Goal: Task Accomplishment & Management: Complete application form

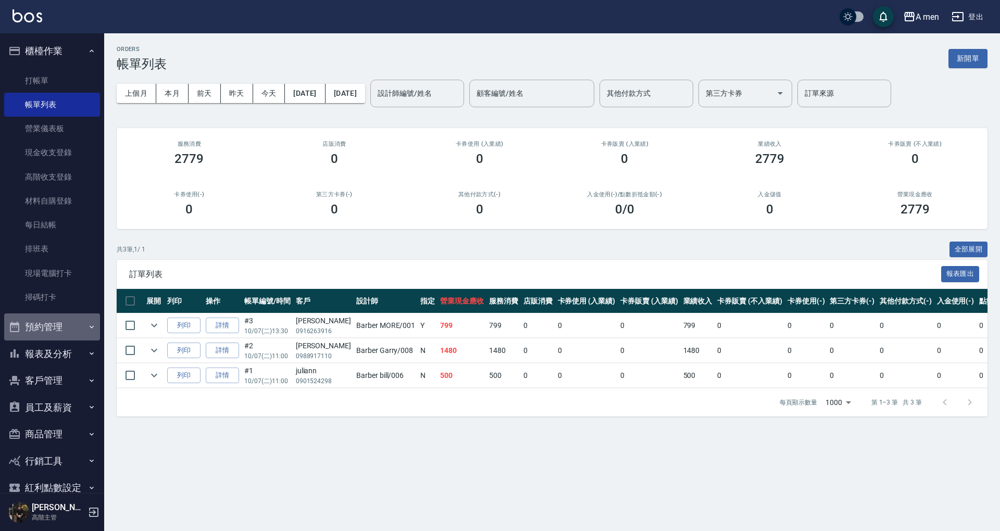
click at [75, 333] on button "預約管理" at bounding box center [52, 327] width 96 height 27
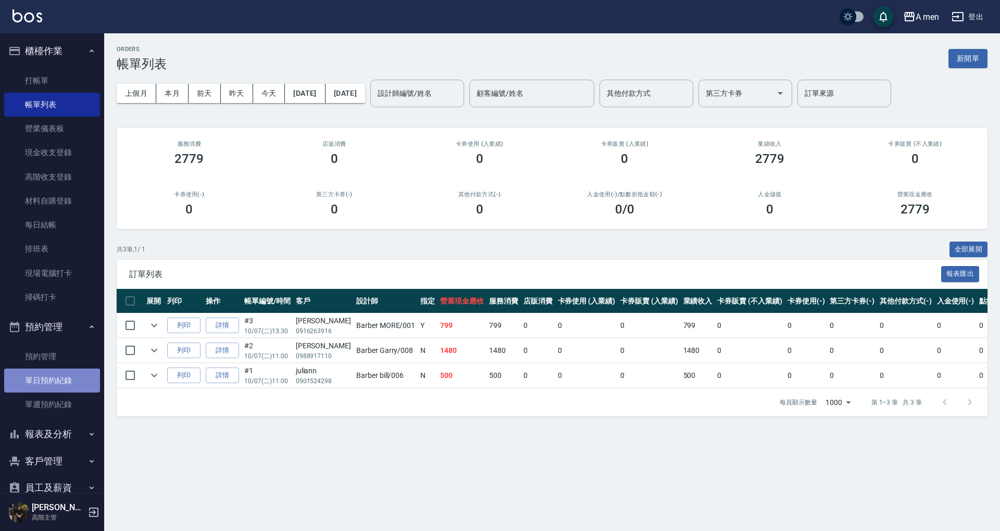
click at [78, 378] on link "單日預約紀錄" at bounding box center [52, 381] width 96 height 24
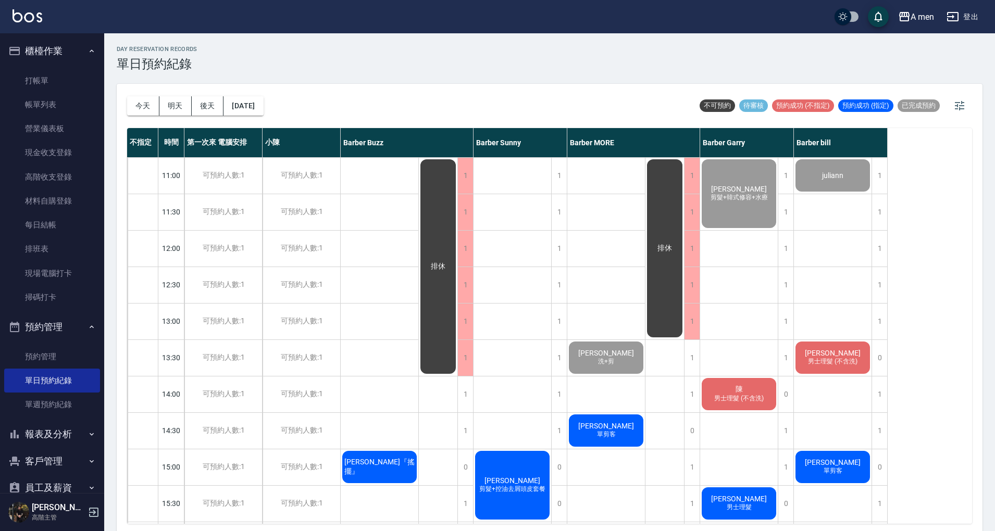
click at [138, 94] on div "[DATE] [DATE] [DATE] [DATE]" at bounding box center [195, 106] width 137 height 44
click at [256, 110] on button "[DATE]" at bounding box center [244, 105] width 40 height 19
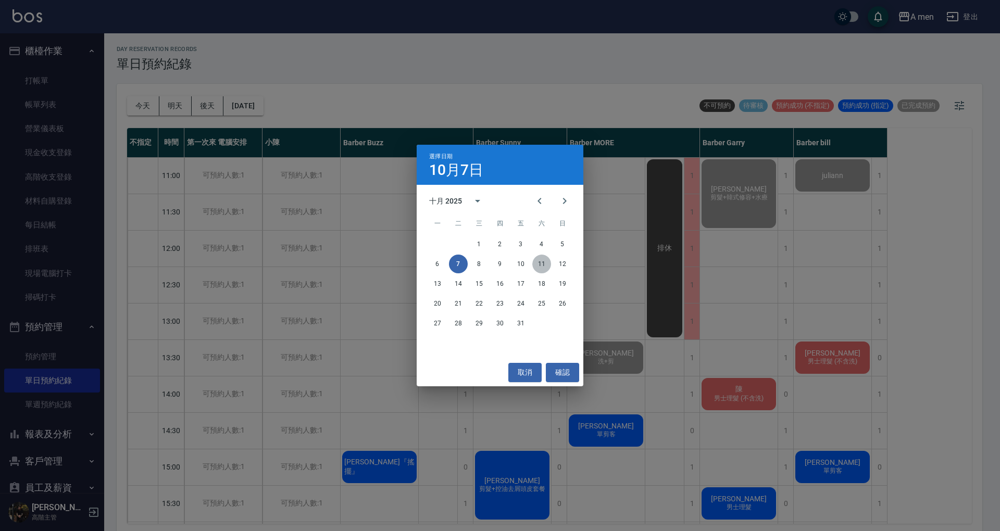
click at [543, 262] on button "11" at bounding box center [542, 264] width 19 height 19
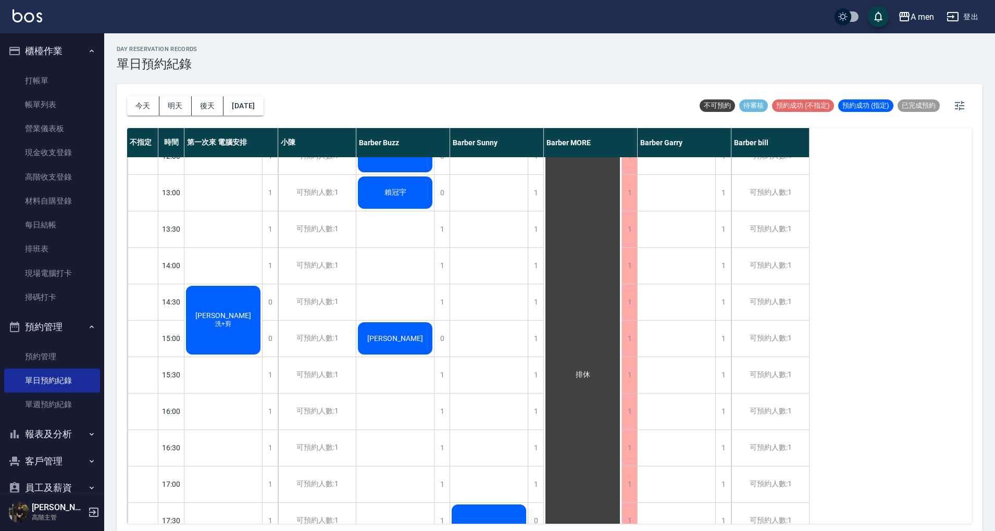
scroll to position [112, 0]
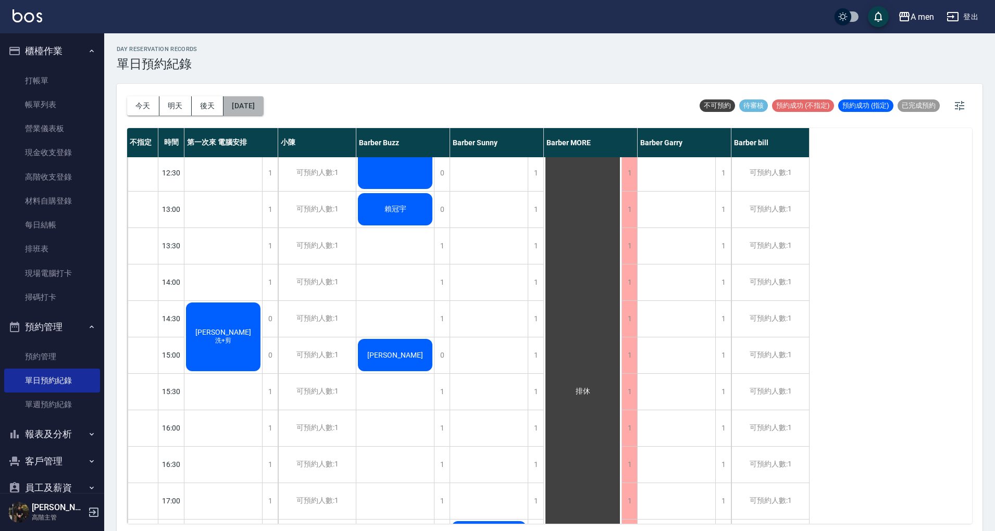
click at [251, 110] on button "[DATE]" at bounding box center [244, 105] width 40 height 19
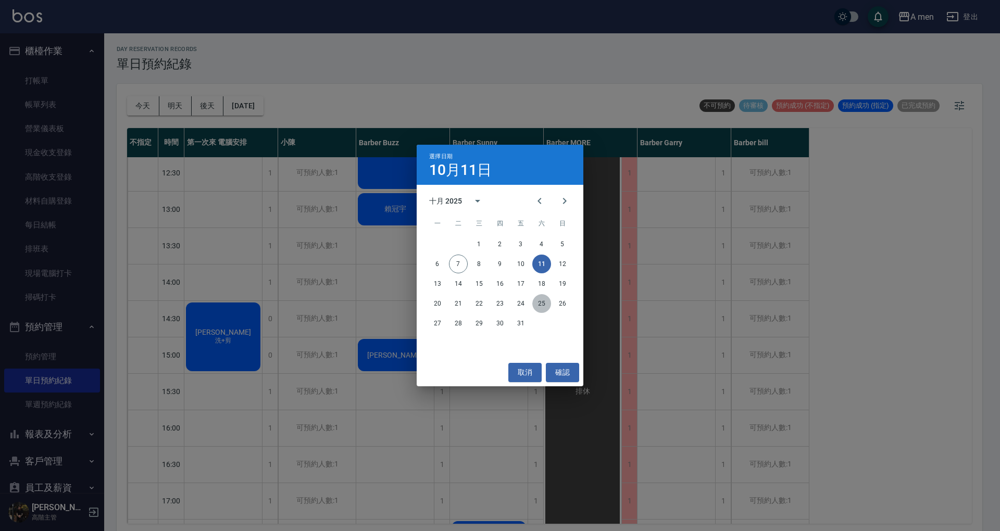
click at [539, 308] on button "25" at bounding box center [542, 303] width 19 height 19
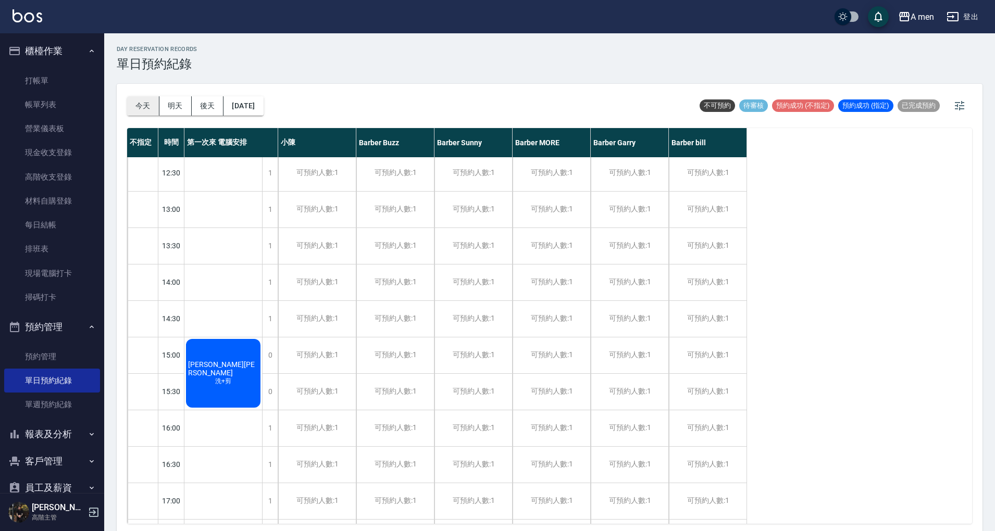
click at [145, 104] on button "今天" at bounding box center [143, 105] width 32 height 19
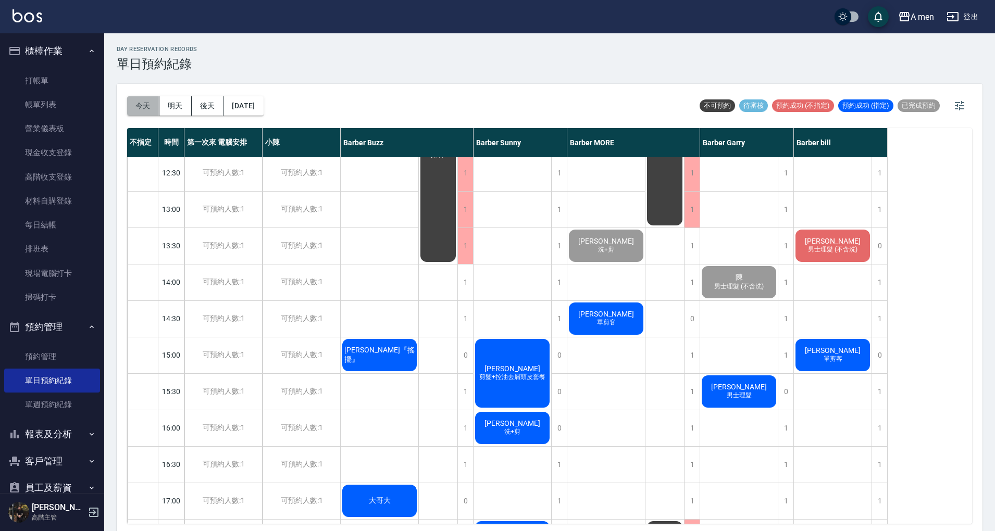
click at [142, 109] on button "今天" at bounding box center [143, 105] width 32 height 19
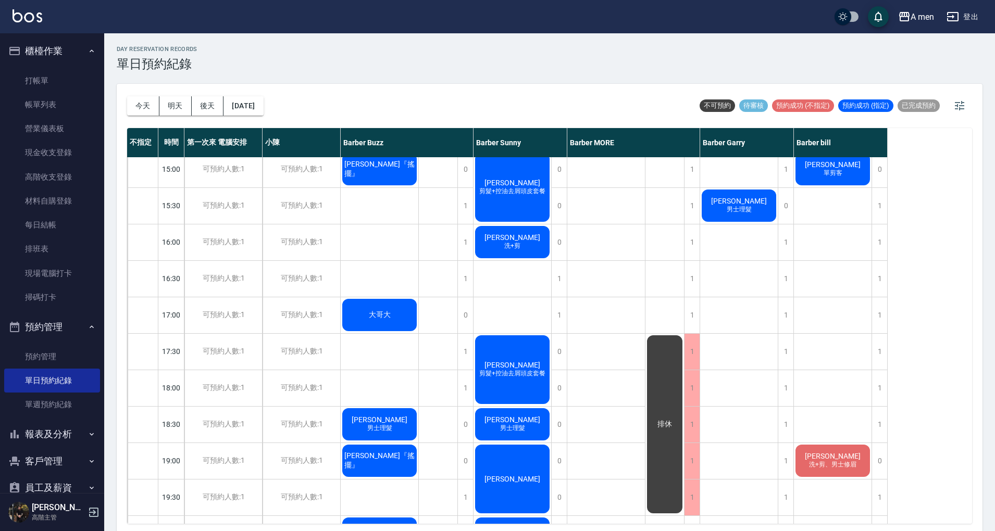
scroll to position [299, 0]
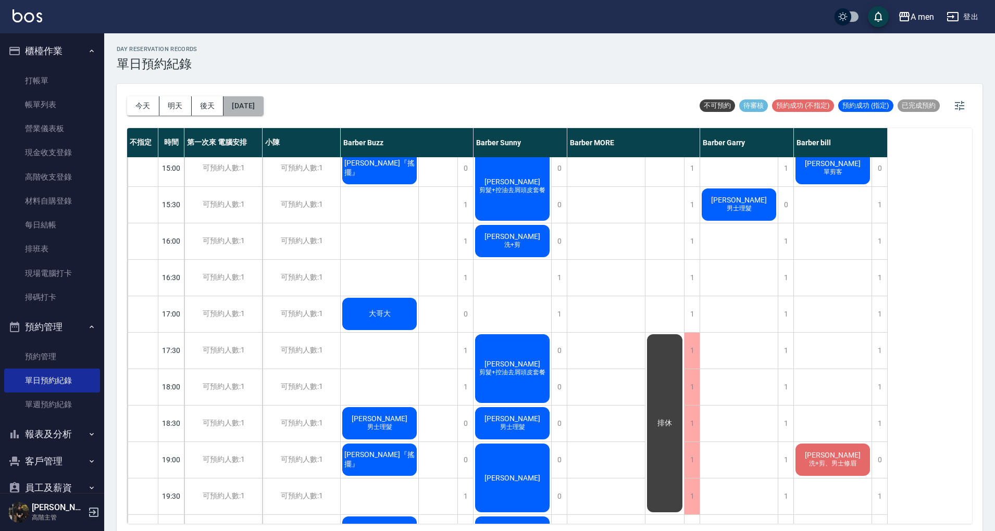
click at [263, 110] on button "[DATE]" at bounding box center [244, 105] width 40 height 19
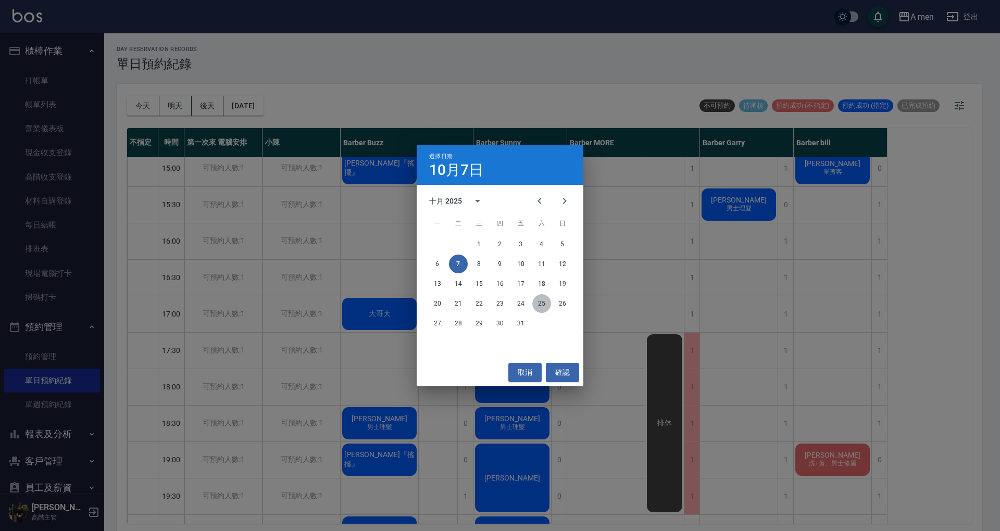
click at [540, 304] on button "25" at bounding box center [542, 303] width 19 height 19
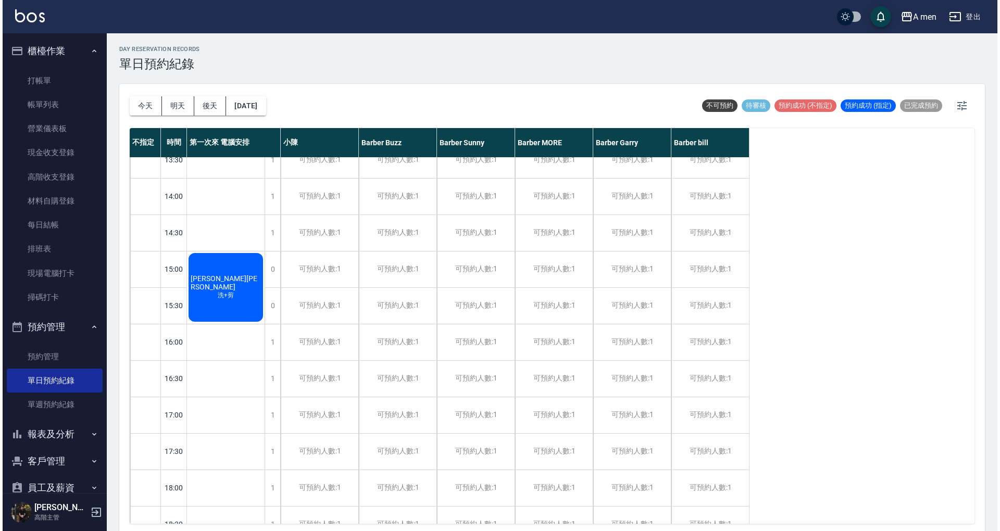
scroll to position [190, 0]
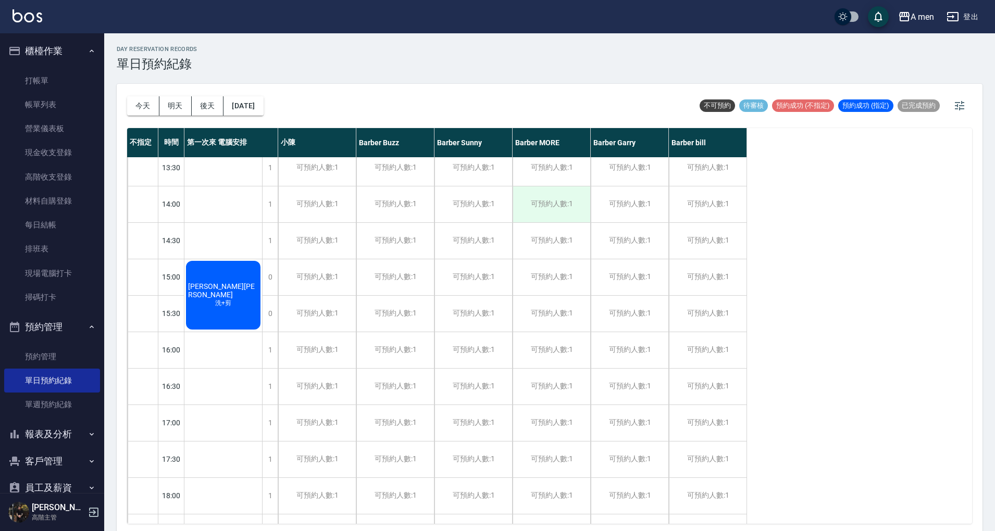
click at [552, 195] on div "可預約人數:1" at bounding box center [552, 205] width 78 height 36
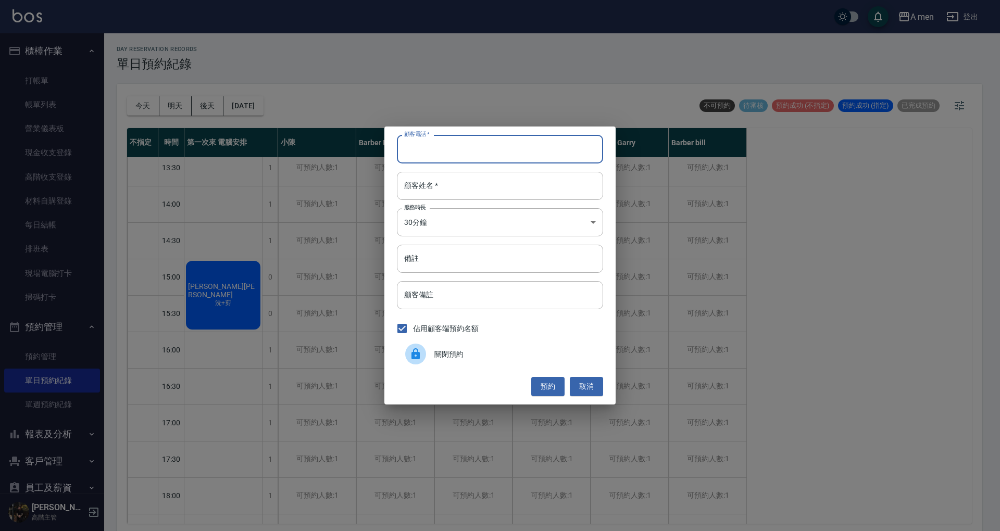
click at [452, 144] on input "顧客電話   *" at bounding box center [500, 149] width 206 height 28
type input "0963736860"
click at [464, 185] on input "顧客姓名   *" at bounding box center [500, 186] width 206 height 28
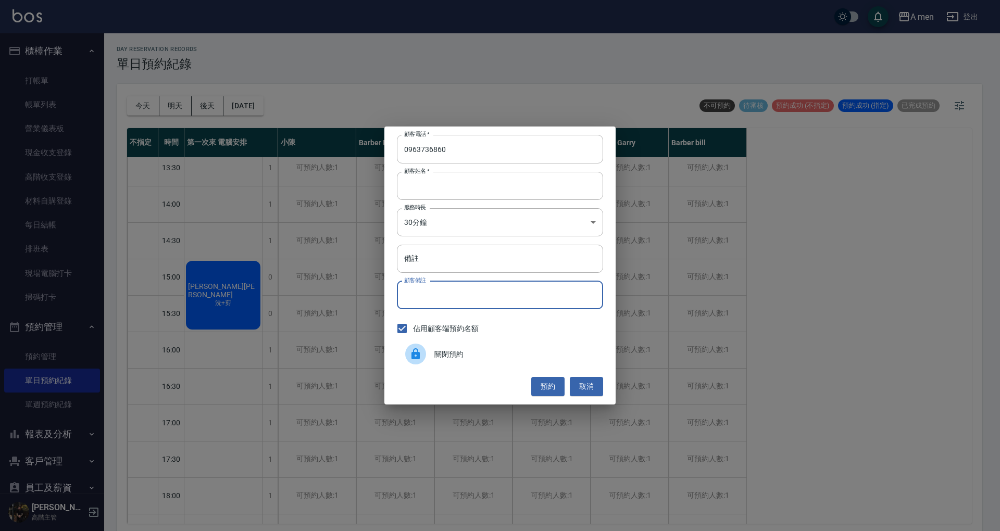
click at [449, 301] on input "顧客備註" at bounding box center [500, 295] width 206 height 28
type input "j"
type input "喜"
click at [441, 294] on input "小[PERSON_NAME]舅舅 跟小孩" at bounding box center [500, 295] width 206 height 28
click at [454, 294] on input "小[PERSON_NAME]舅舅 跟小孩" at bounding box center [500, 295] width 206 height 28
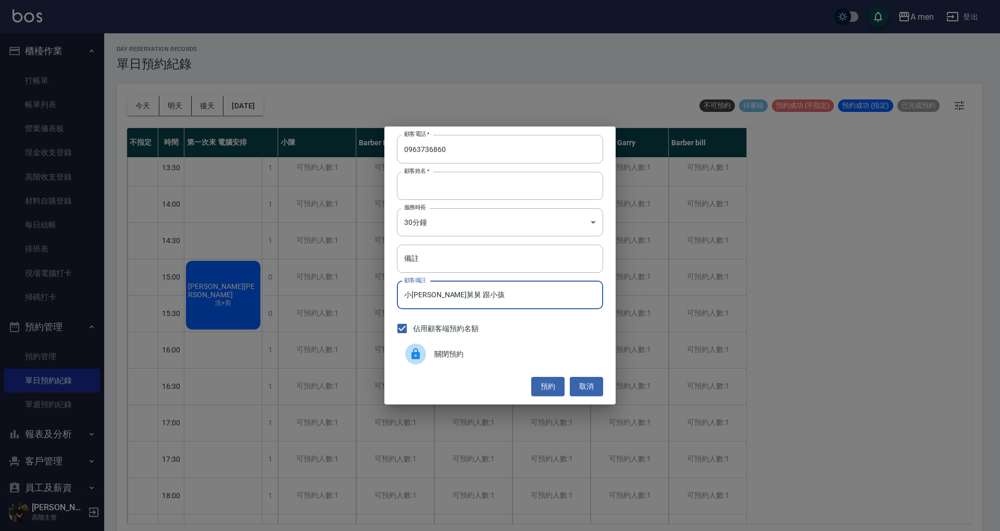
click at [444, 294] on input "小[PERSON_NAME]舅舅 跟小孩" at bounding box center [500, 295] width 206 height 28
type input "小[PERSON_NAME]舅舅 跟他小孩"
click at [550, 379] on button "預約" at bounding box center [547, 386] width 33 height 19
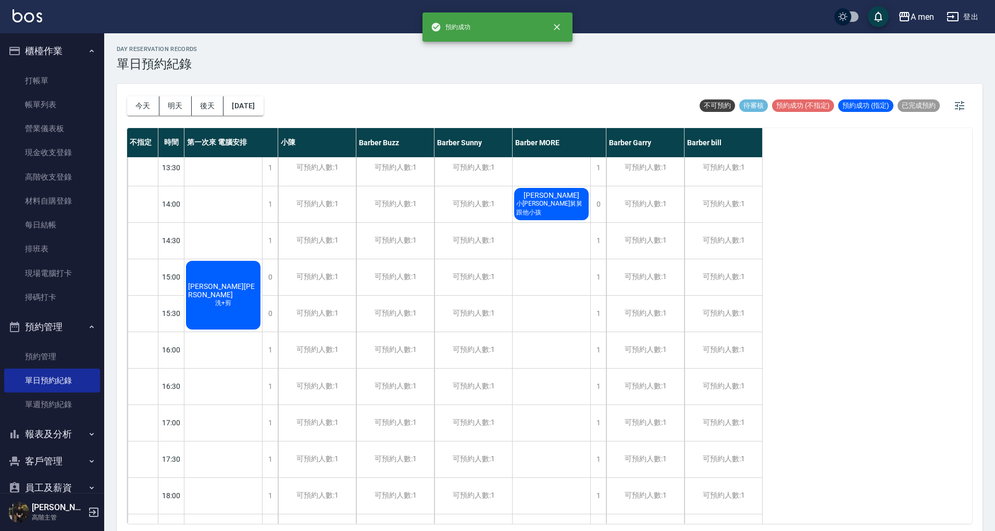
click at [574, 209] on span "小[PERSON_NAME]舅舅 跟他小孩" at bounding box center [551, 209] width 75 height 18
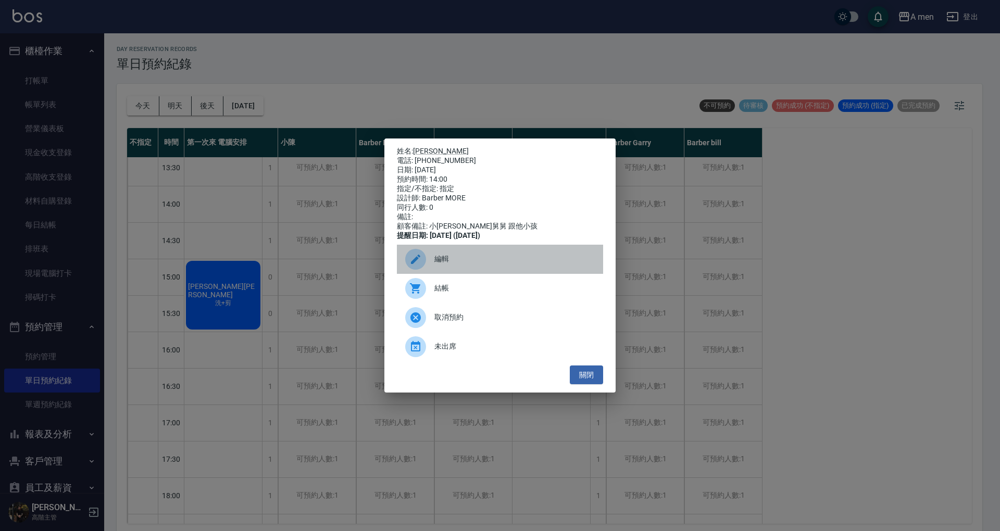
click at [514, 261] on span "編輯" at bounding box center [515, 259] width 160 height 11
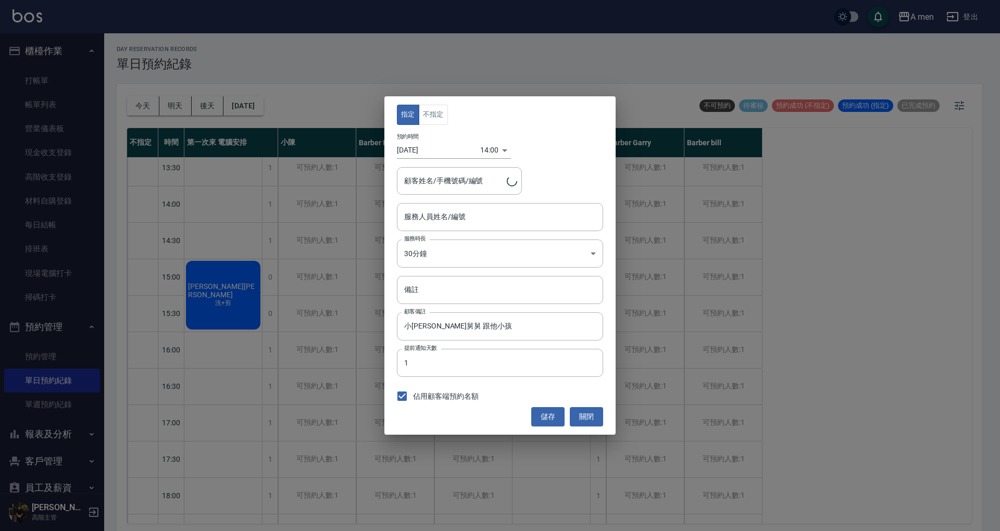
type input "Barber MORE-001"
type input "[PERSON_NAME]/0963736860"
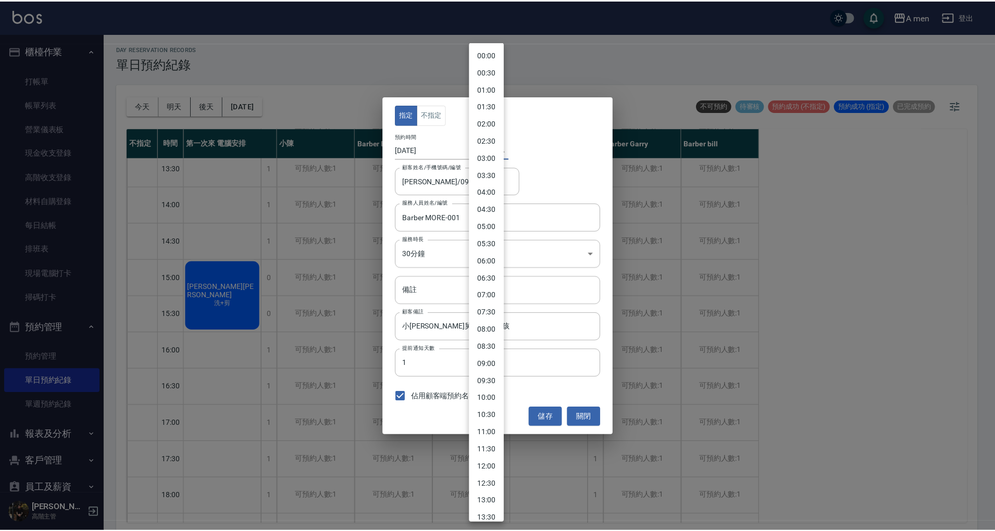
scroll to position [253, 0]
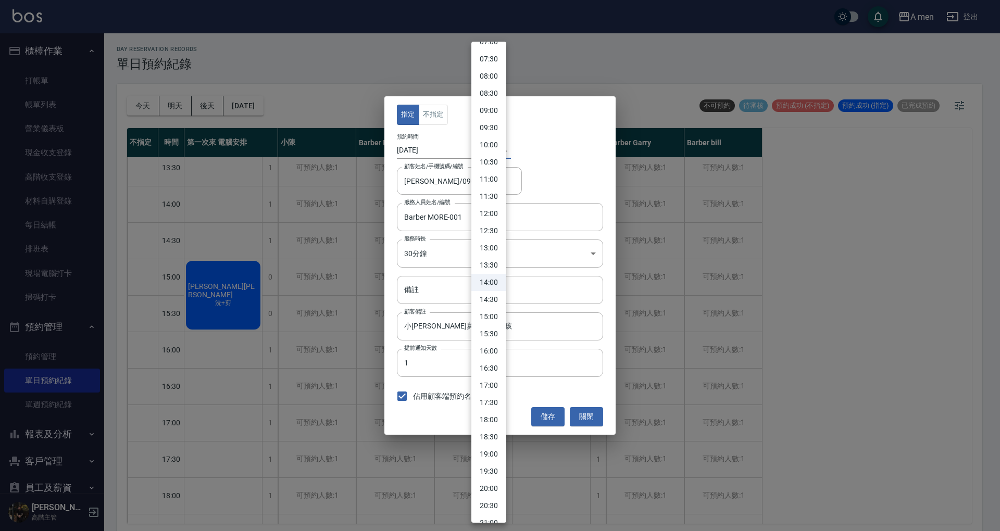
click at [483, 151] on body "A men 登出 櫃檯作業 打帳單 帳單列表 營業儀表板 現金收支登錄 高階收支登錄 材料自購登錄 每日結帳 排班表 現場電腦打卡 掃碼打卡 預約管理 預約管…" at bounding box center [500, 267] width 1000 height 535
drag, startPoint x: 546, startPoint y: 162, endPoint x: 527, endPoint y: 243, distance: 83.8
click at [527, 243] on div at bounding box center [500, 265] width 1000 height 531
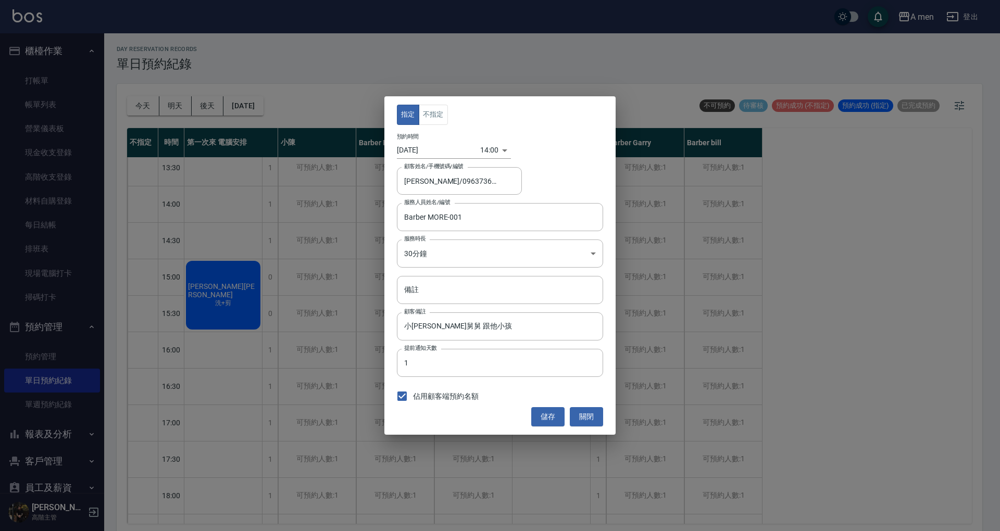
click at [527, 243] on div "00:00 00:30 01:00 01:30 02:00 02:30 03:00 03:30 04:00 04:30 05:00 05:30 06:00 0…" at bounding box center [500, 265] width 1000 height 531
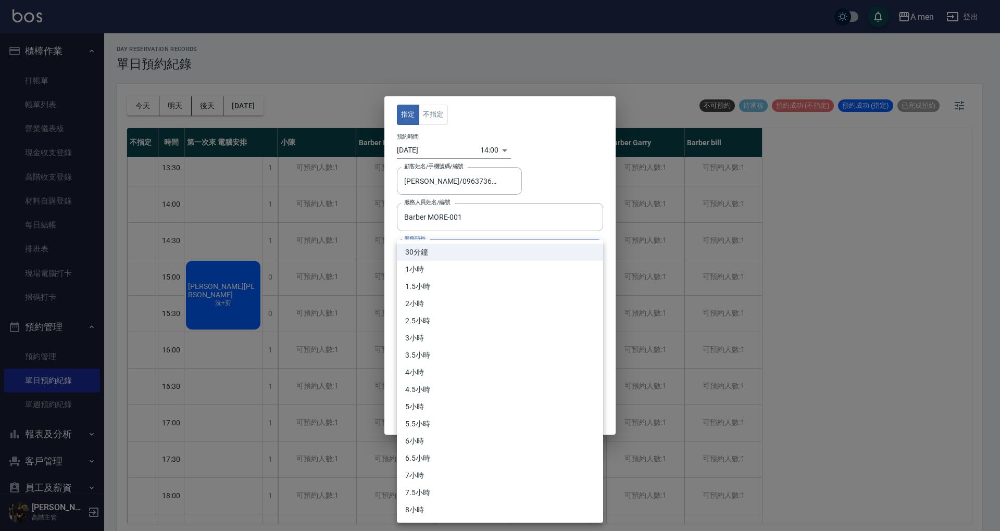
click at [527, 247] on body "A men 登出 櫃檯作業 打帳單 帳單列表 營業儀表板 現金收支登錄 高階收支登錄 材料自購登錄 每日結帳 排班表 現場電腦打卡 掃碼打卡 預約管理 預約管…" at bounding box center [500, 267] width 1000 height 535
click at [493, 272] on li "1小時" at bounding box center [500, 269] width 206 height 17
type input "2"
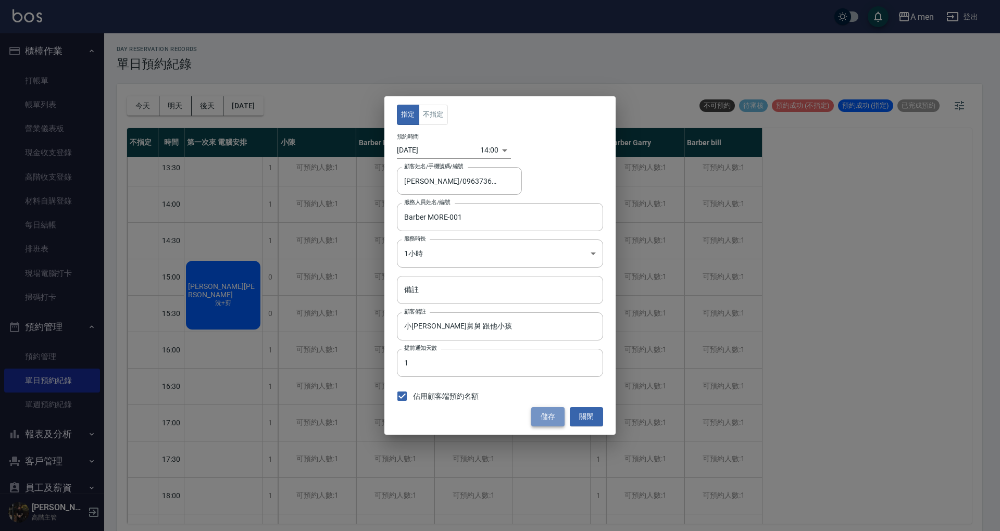
click at [547, 407] on button "儲存" at bounding box center [547, 416] width 33 height 19
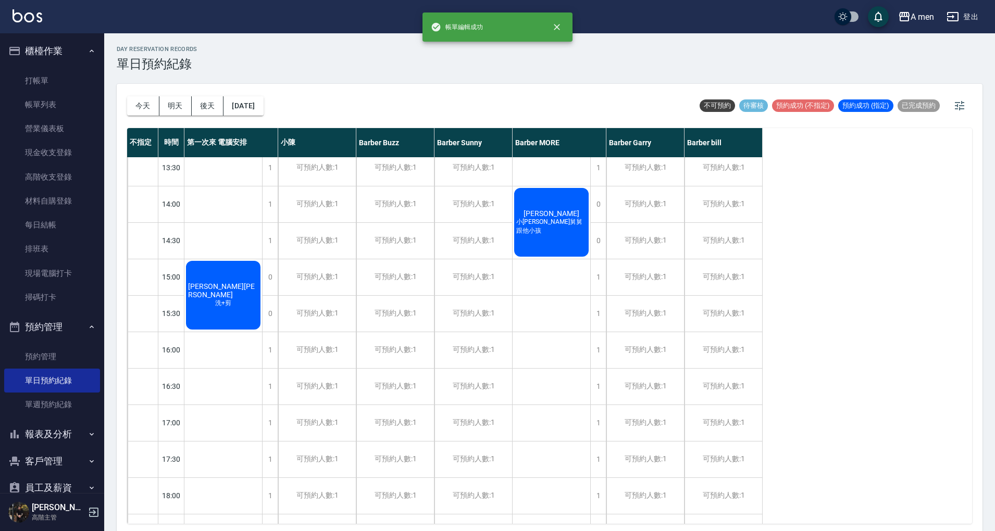
click at [556, 329] on div "[PERSON_NAME] 小[PERSON_NAME]舅舅 跟他小孩" at bounding box center [552, 423] width 78 height 912
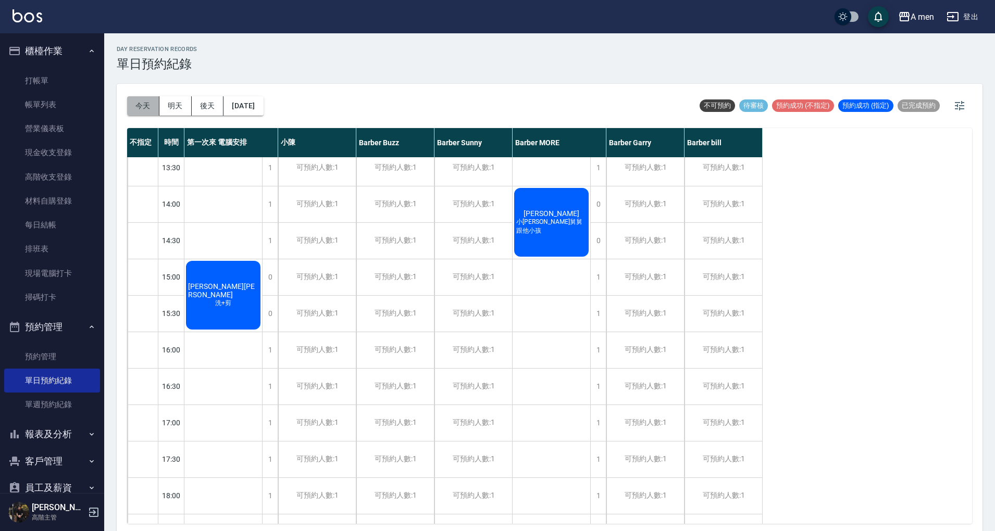
click at [141, 109] on button "今天" at bounding box center [143, 105] width 32 height 19
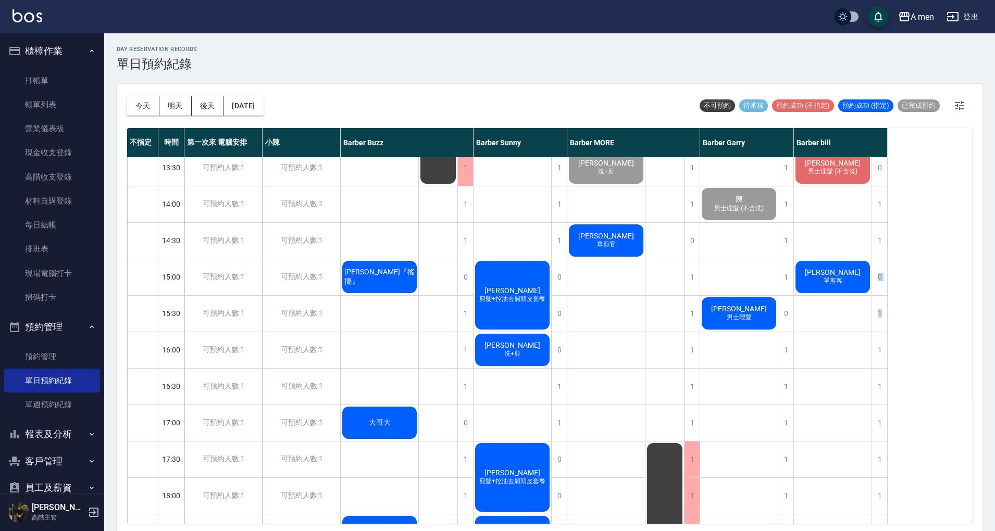
drag, startPoint x: 966, startPoint y: 296, endPoint x: 966, endPoint y: 241, distance: 55.2
click at [966, 241] on div "不指定 時間 第一次來 電腦安排 小[PERSON_NAME] [PERSON_NAME] [PERSON_NAME] MORE Barber [PERSON…" at bounding box center [549, 326] width 845 height 396
drag, startPoint x: 966, startPoint y: 241, endPoint x: 968, endPoint y: 253, distance: 12.1
click at [968, 253] on div "不指定 時間 第一次來 電腦安排 小[PERSON_NAME] [PERSON_NAME] [PERSON_NAME] MORE Barber [PERSON…" at bounding box center [549, 326] width 845 height 396
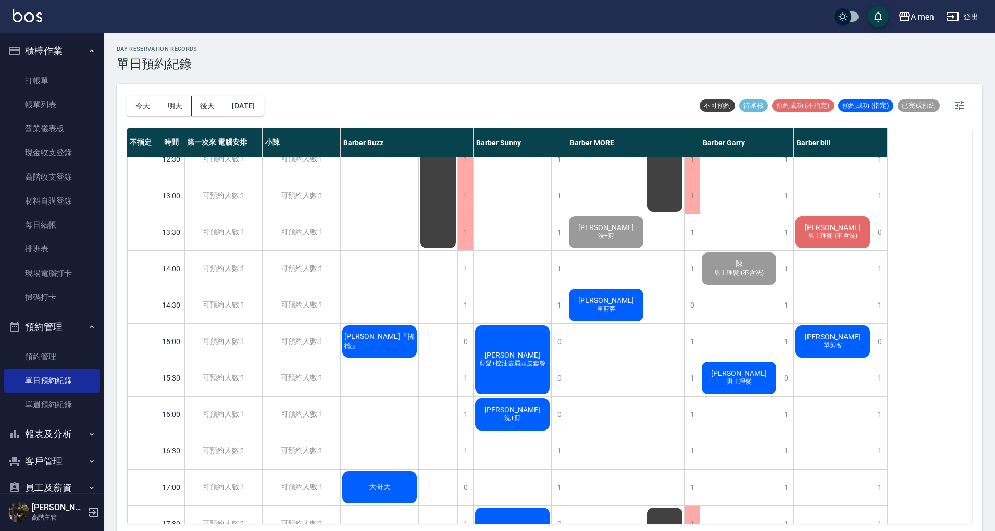
scroll to position [127, 0]
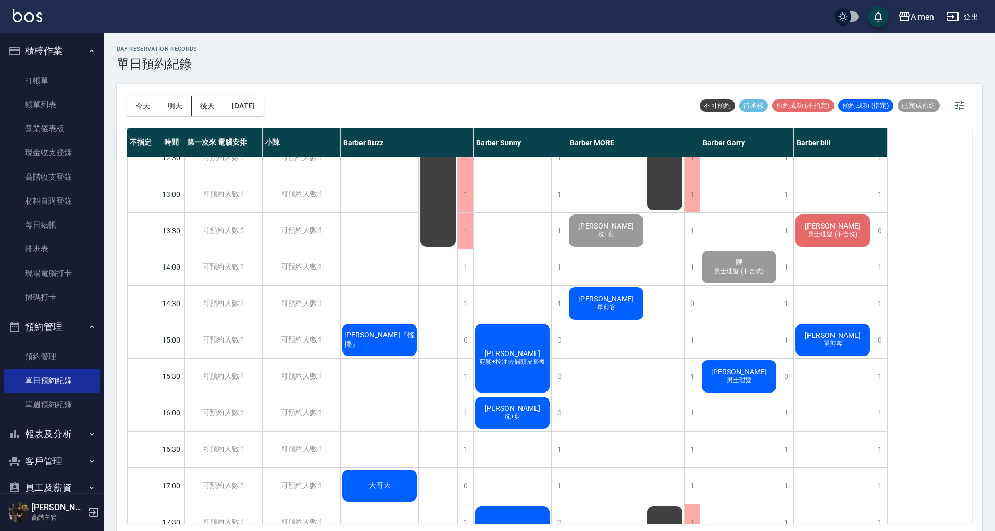
drag, startPoint x: 144, startPoint y: 104, endPoint x: 909, endPoint y: -49, distance: 780.1
click at [909, 0] on html "A men 登出 櫃檯作業 打帳單 帳單列表 營業儀表板 現金收支登錄 高階收支登錄 材料自購登錄 每日結帳 排班表 現場電腦打卡 掃碼打卡 預約管理 預約管…" at bounding box center [497, 267] width 995 height 535
click at [151, 115] on button "今天" at bounding box center [143, 105] width 32 height 19
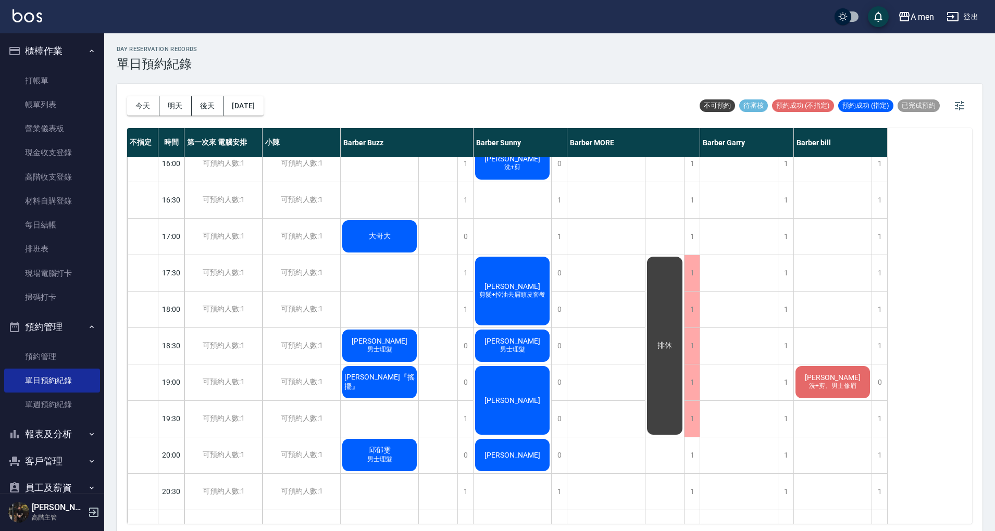
scroll to position [406, 0]
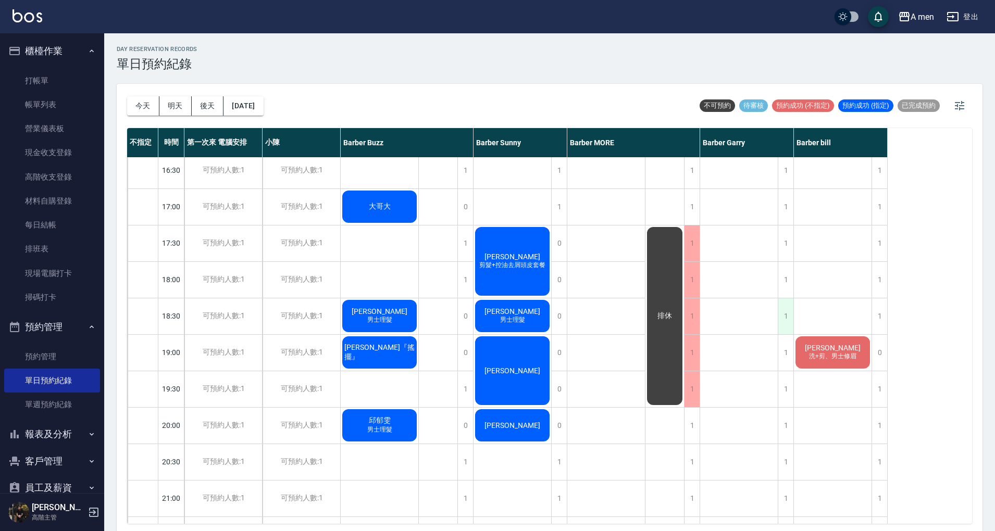
click at [785, 316] on div "1" at bounding box center [786, 317] width 16 height 36
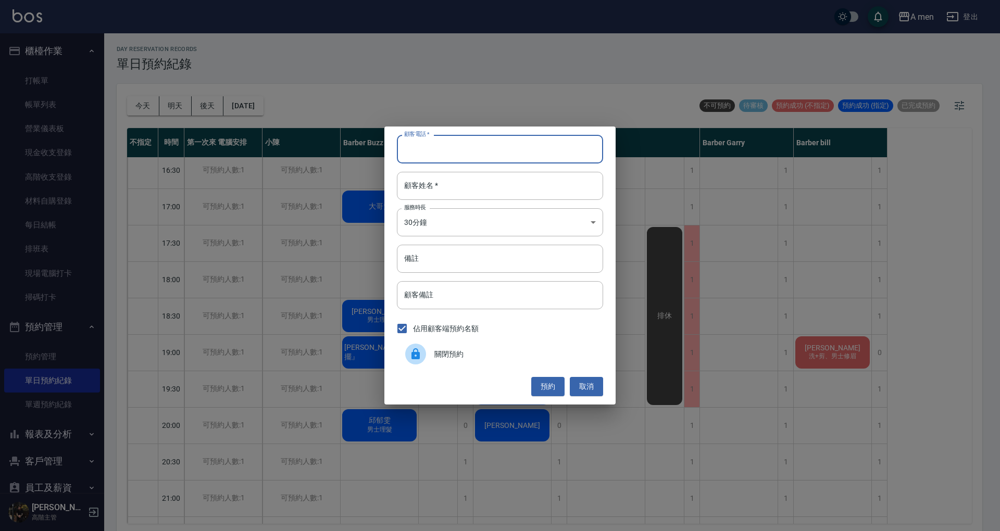
click at [501, 141] on input "顧客電話   *" at bounding box center [500, 149] width 206 height 28
paste input "0963207855"
click at [426, 141] on input "0963207855" at bounding box center [500, 149] width 206 height 28
type input "0963207855"
drag, startPoint x: 449, startPoint y: 181, endPoint x: 753, endPoint y: -59, distance: 387.6
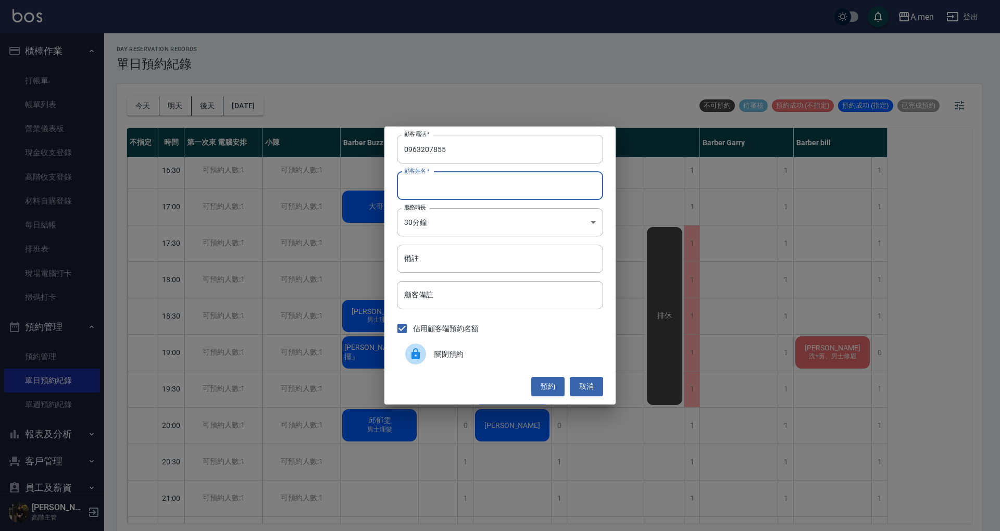
click at [753, 0] on html "A men 登出 櫃檯作業 打帳單 帳單列表 營業儀表板 現金收支登錄 高階收支登錄 材料自購登錄 每日結帳 排班表 現場電腦打卡 掃碼打卡 預約管理 預約管…" at bounding box center [500, 267] width 1000 height 535
click at [435, 190] on input "顧客姓名   *" at bounding box center [500, 186] width 206 height 28
paste input "Kyrie . 凱逢"
type input "Kyrie . 凱逢"
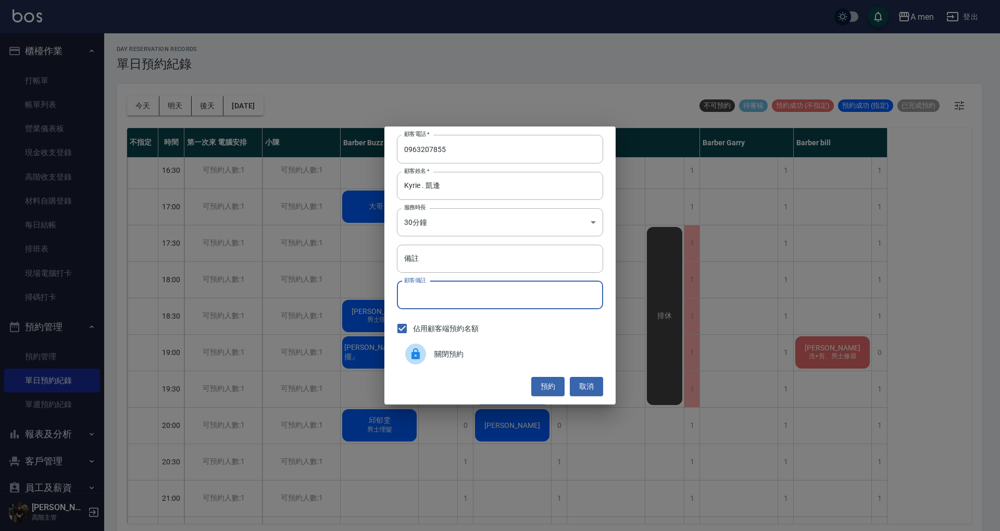
click at [497, 295] on input "顧客備註" at bounding box center [500, 295] width 206 height 28
type input "2"
type input "第一次消費"
click at [556, 379] on button "預約" at bounding box center [547, 386] width 33 height 19
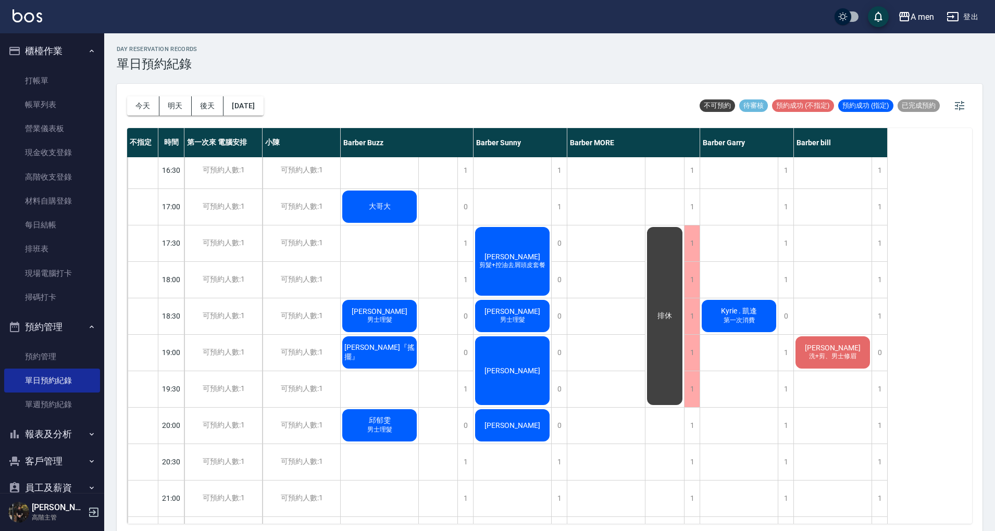
click at [742, 326] on div "Kyrie . 凱逢 第一次消費" at bounding box center [739, 316] width 78 height 35
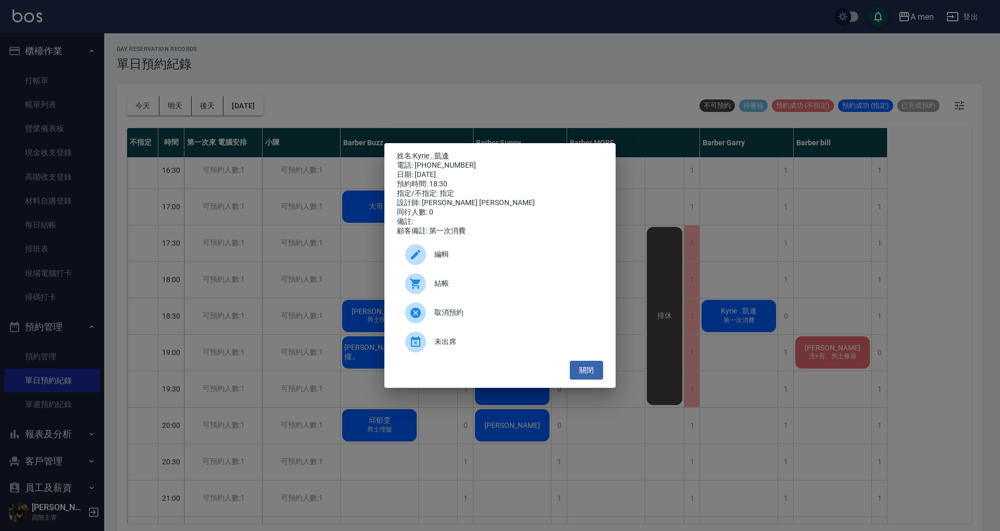
click at [571, 256] on span "編輯" at bounding box center [515, 254] width 160 height 11
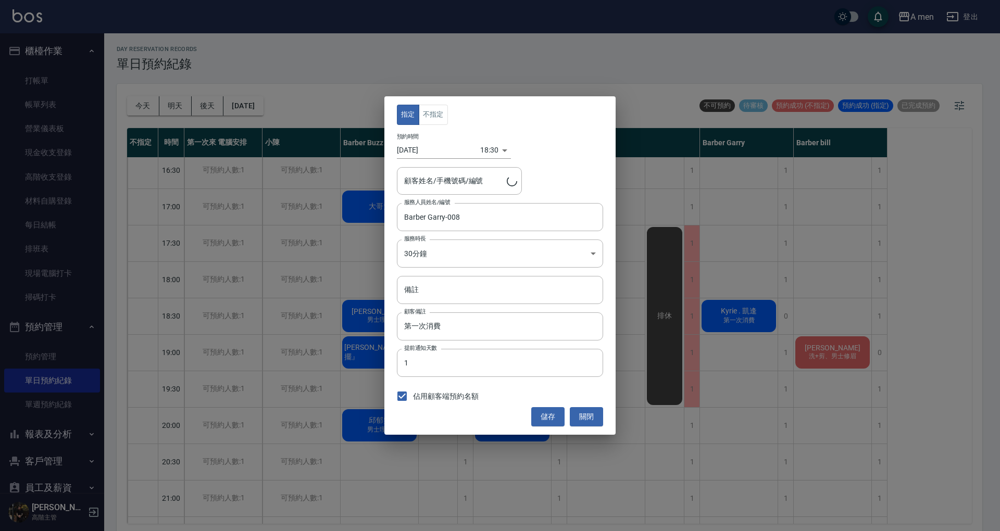
type input "Kyrie . 凱逢/0963207855"
click at [444, 120] on button "不指定" at bounding box center [433, 115] width 29 height 20
click at [544, 419] on button "儲存" at bounding box center [547, 416] width 33 height 19
